Goal: Check status

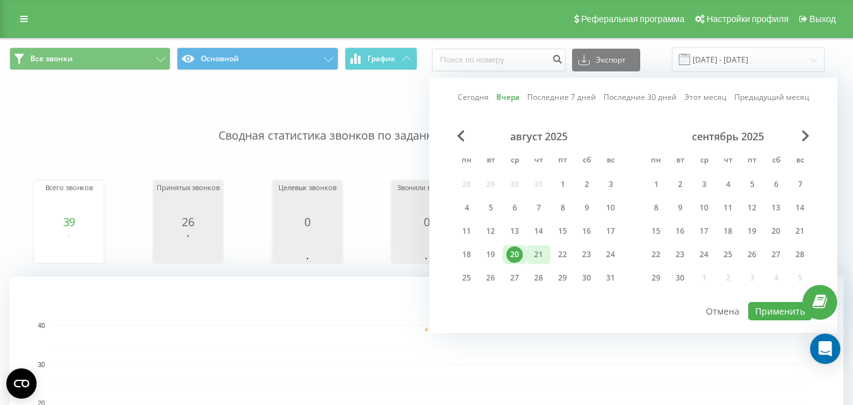
click at [529, 255] on div "21" at bounding box center [539, 254] width 24 height 19
click at [758, 310] on button "Применить" at bounding box center [780, 311] width 64 height 18
type input "[DATE] - [DATE]"
